Goal: Information Seeking & Learning: Learn about a topic

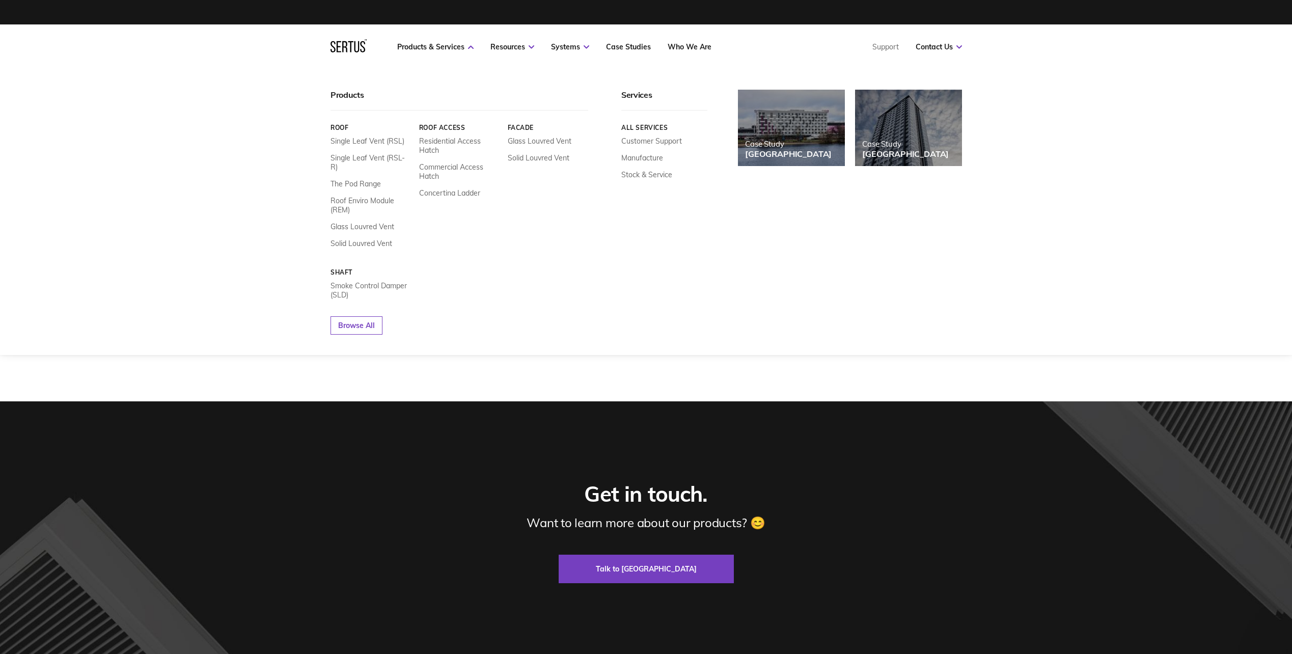
click at [530, 128] on link "Facade" at bounding box center [547, 128] width 81 height 8
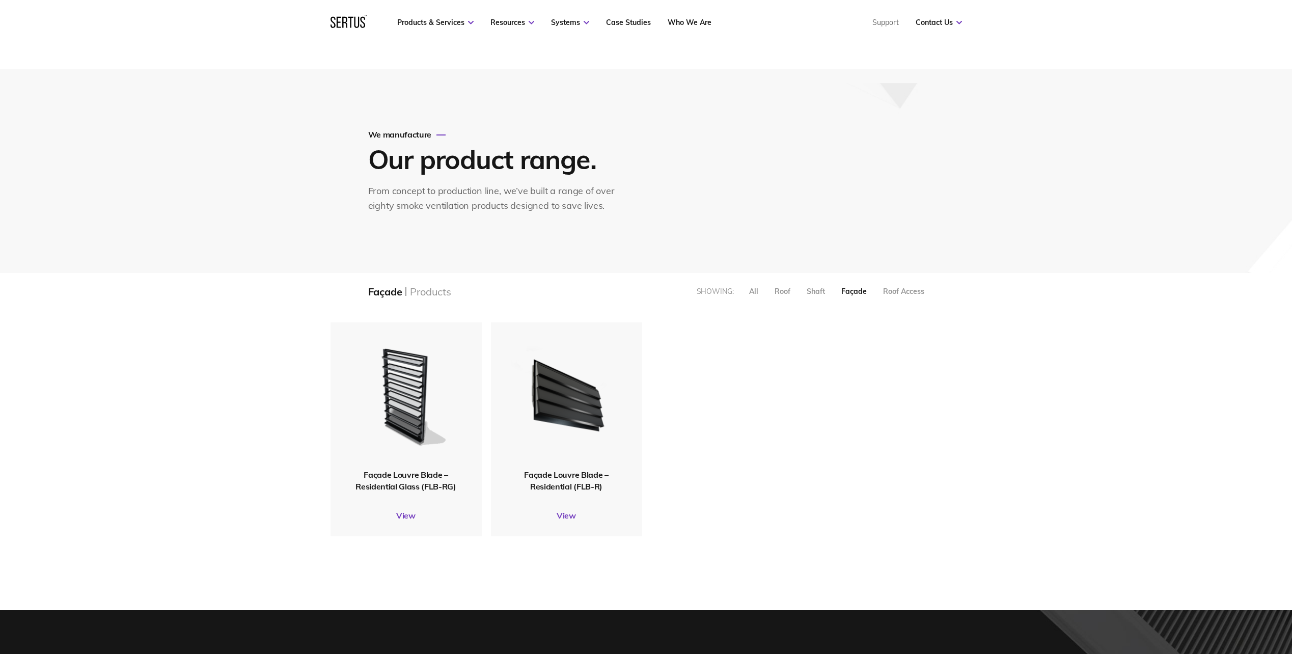
scroll to position [51, 0]
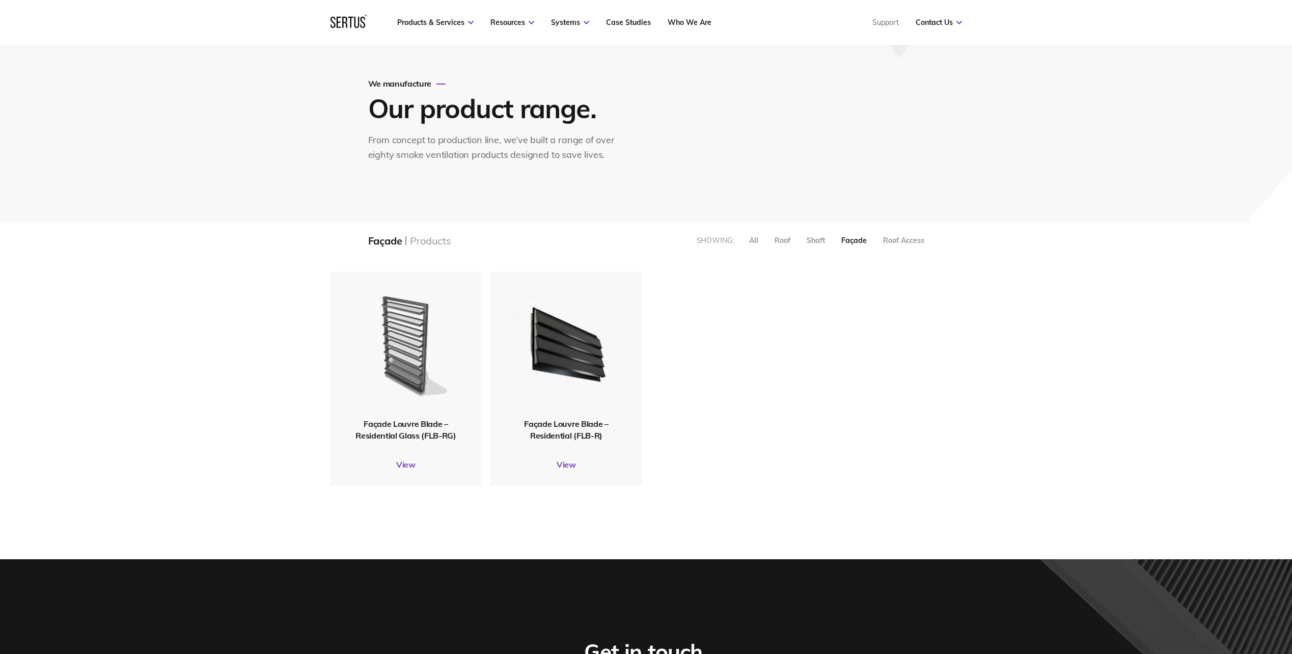
click at [435, 347] on img at bounding box center [405, 345] width 117 height 144
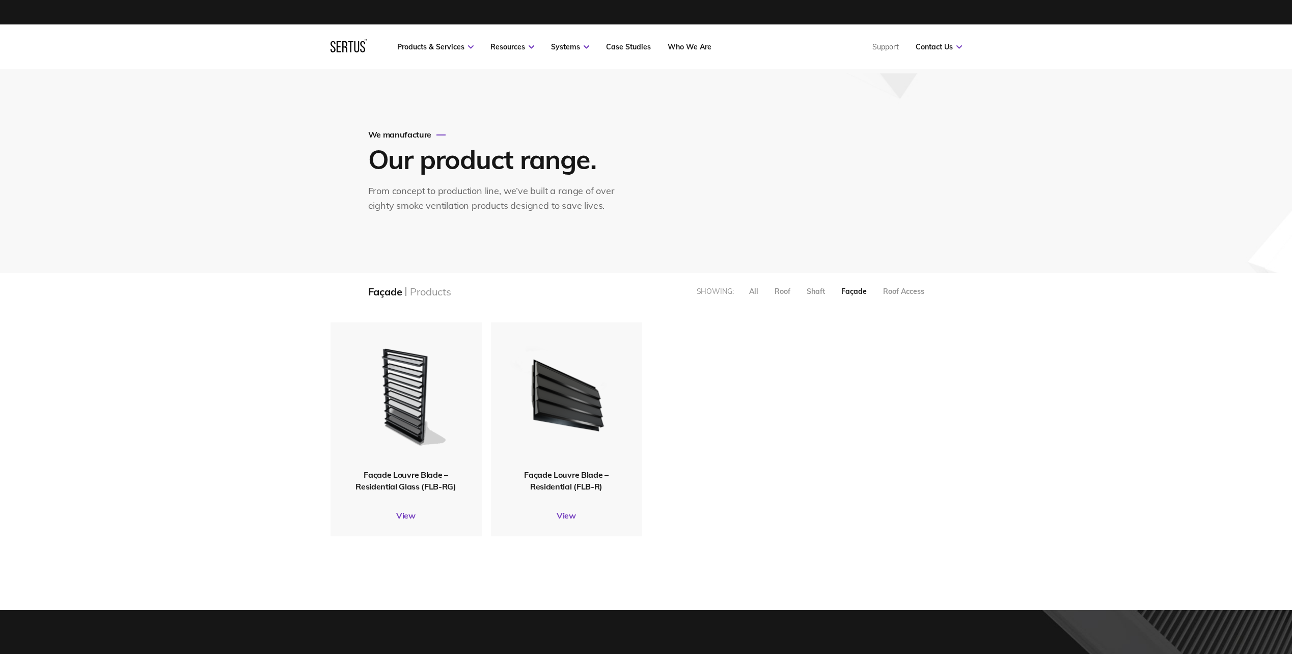
scroll to position [230, 647]
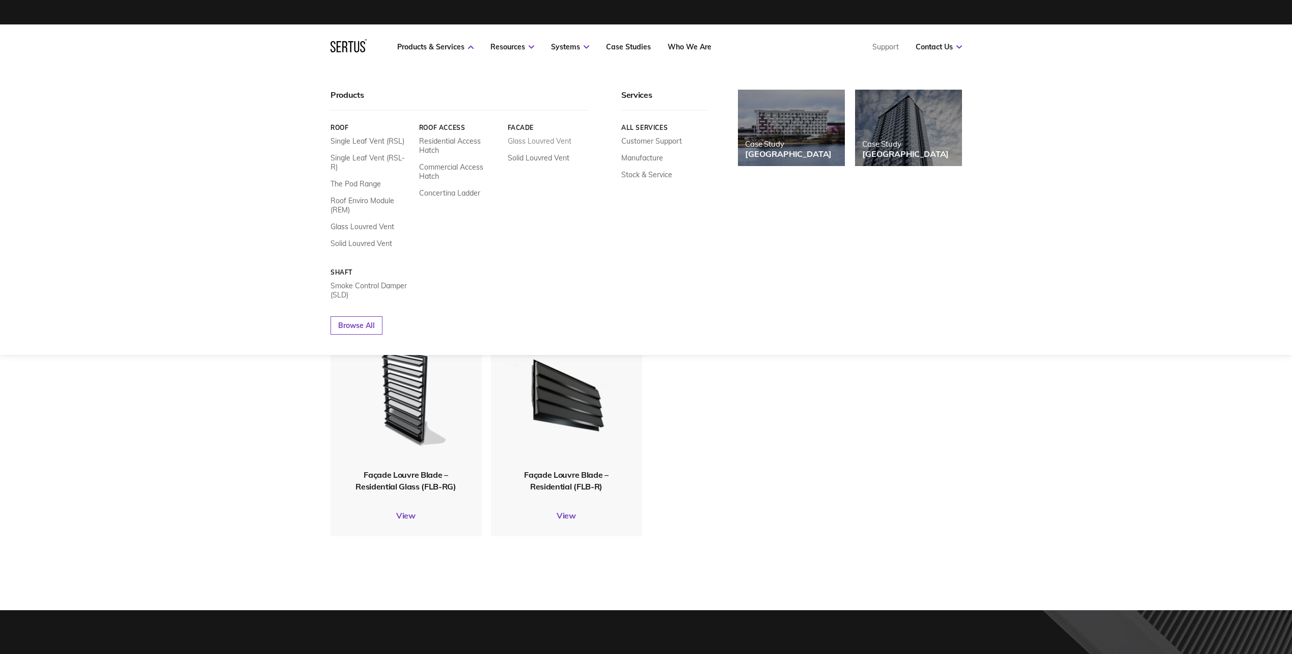
click at [540, 143] on link "Glass Louvred Vent" at bounding box center [539, 140] width 64 height 9
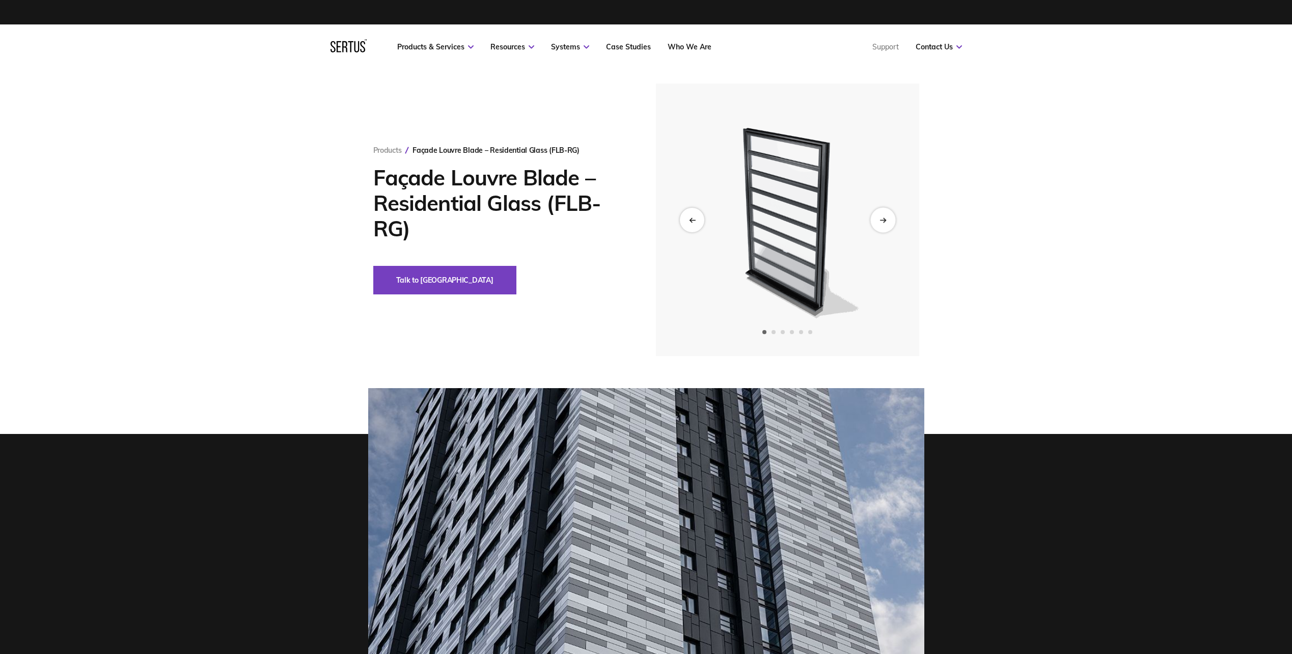
click at [889, 216] on div "Next slide" at bounding box center [882, 219] width 25 height 25
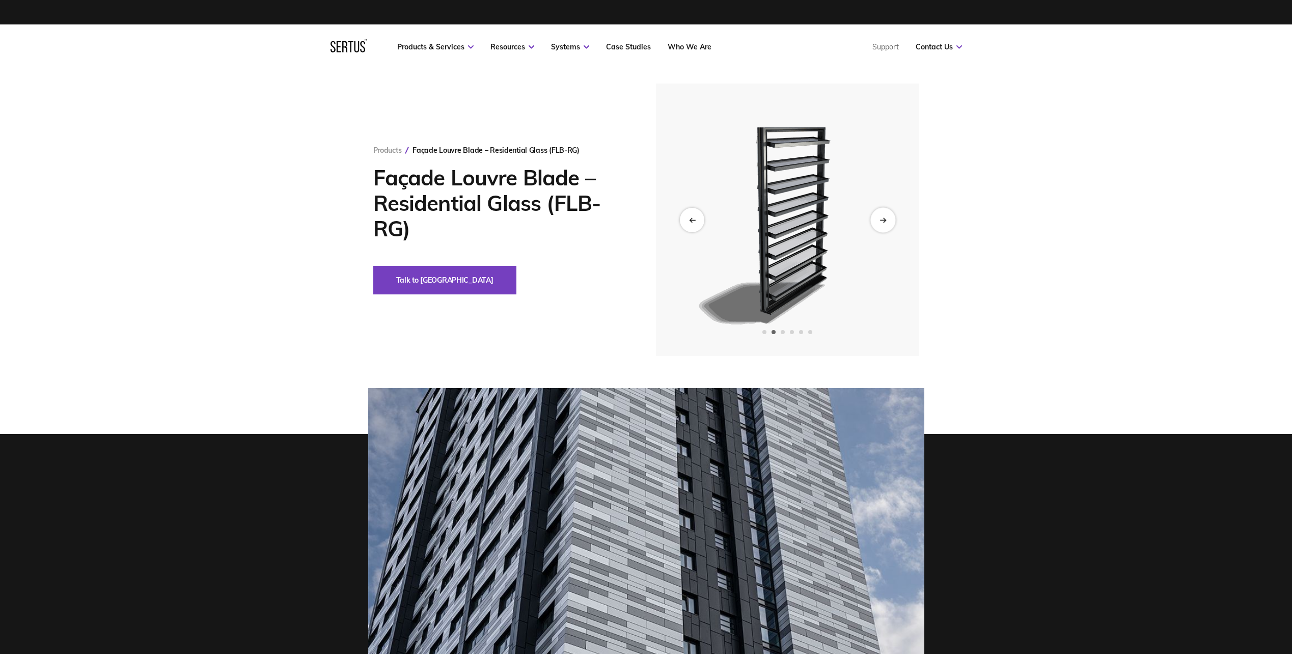
click at [886, 216] on div "Next slide" at bounding box center [882, 219] width 25 height 25
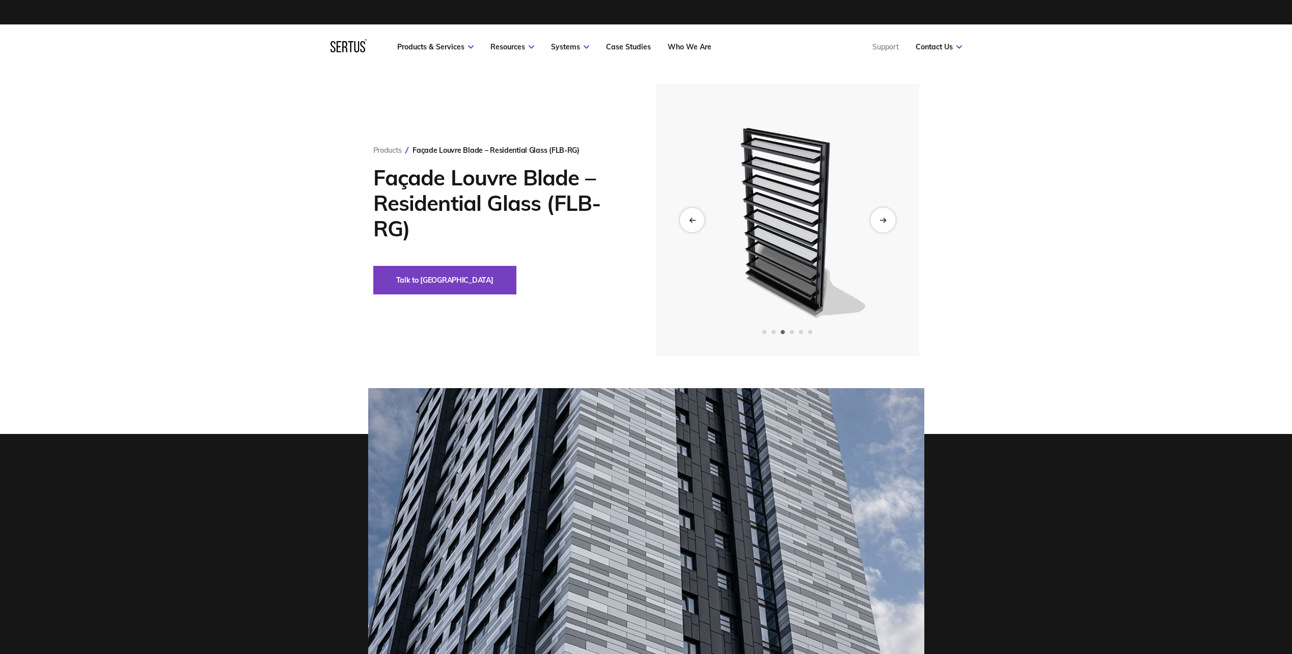
click at [886, 216] on div "Next slide" at bounding box center [882, 219] width 25 height 25
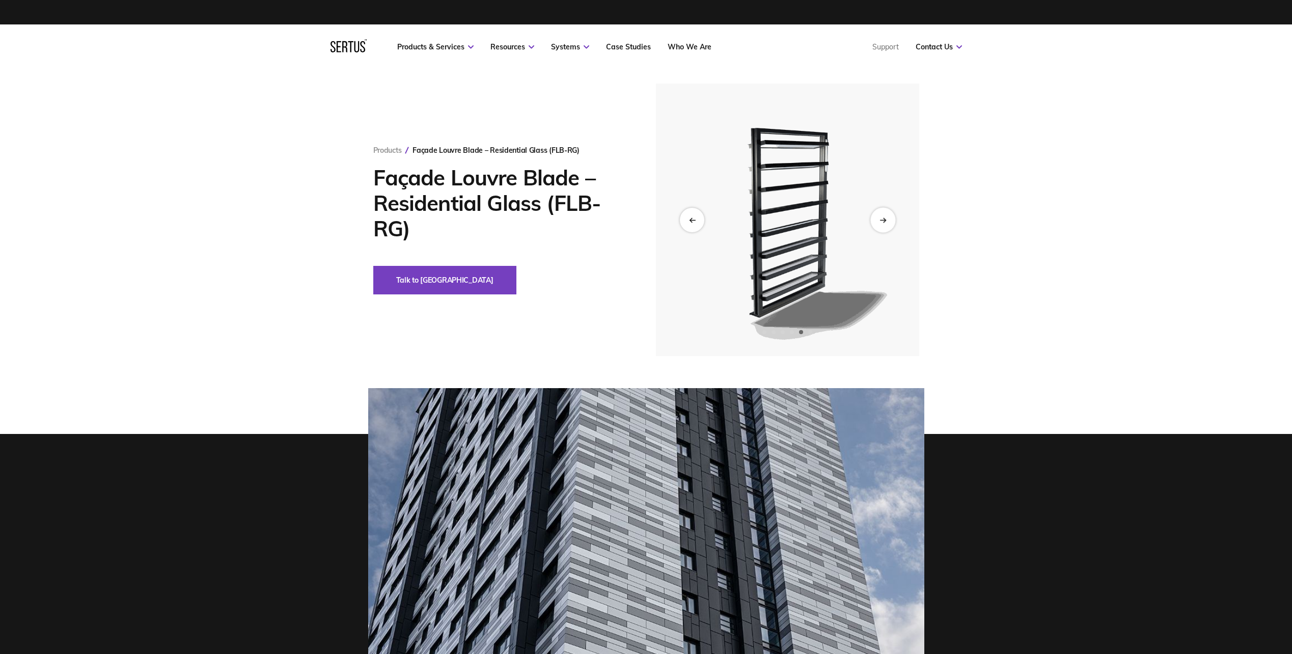
click at [886, 216] on div "Next slide" at bounding box center [882, 219] width 25 height 25
